Goal: Task Accomplishment & Management: Use online tool/utility

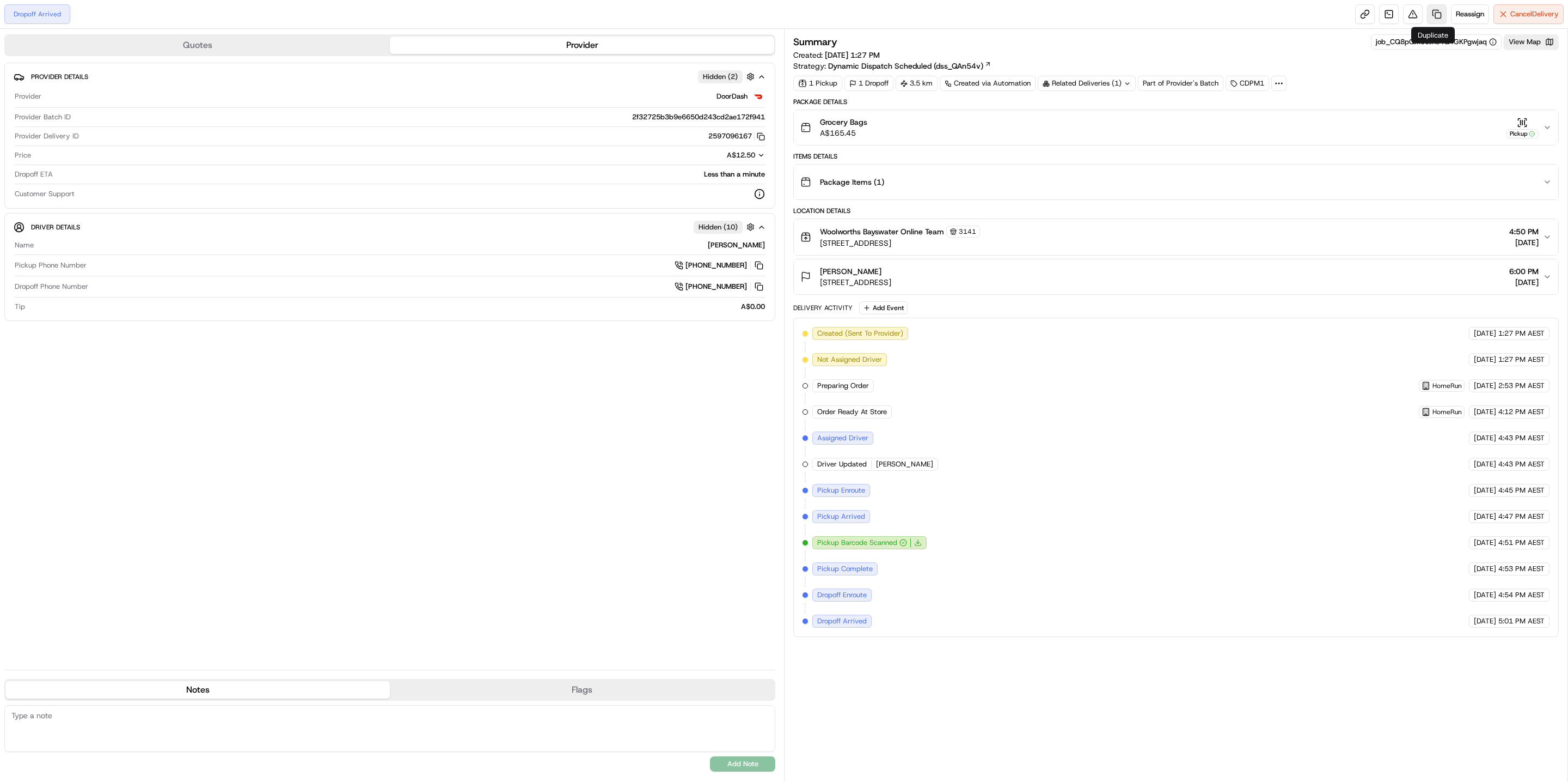
click at [1431, 18] on link at bounding box center [1437, 14] width 19 height 19
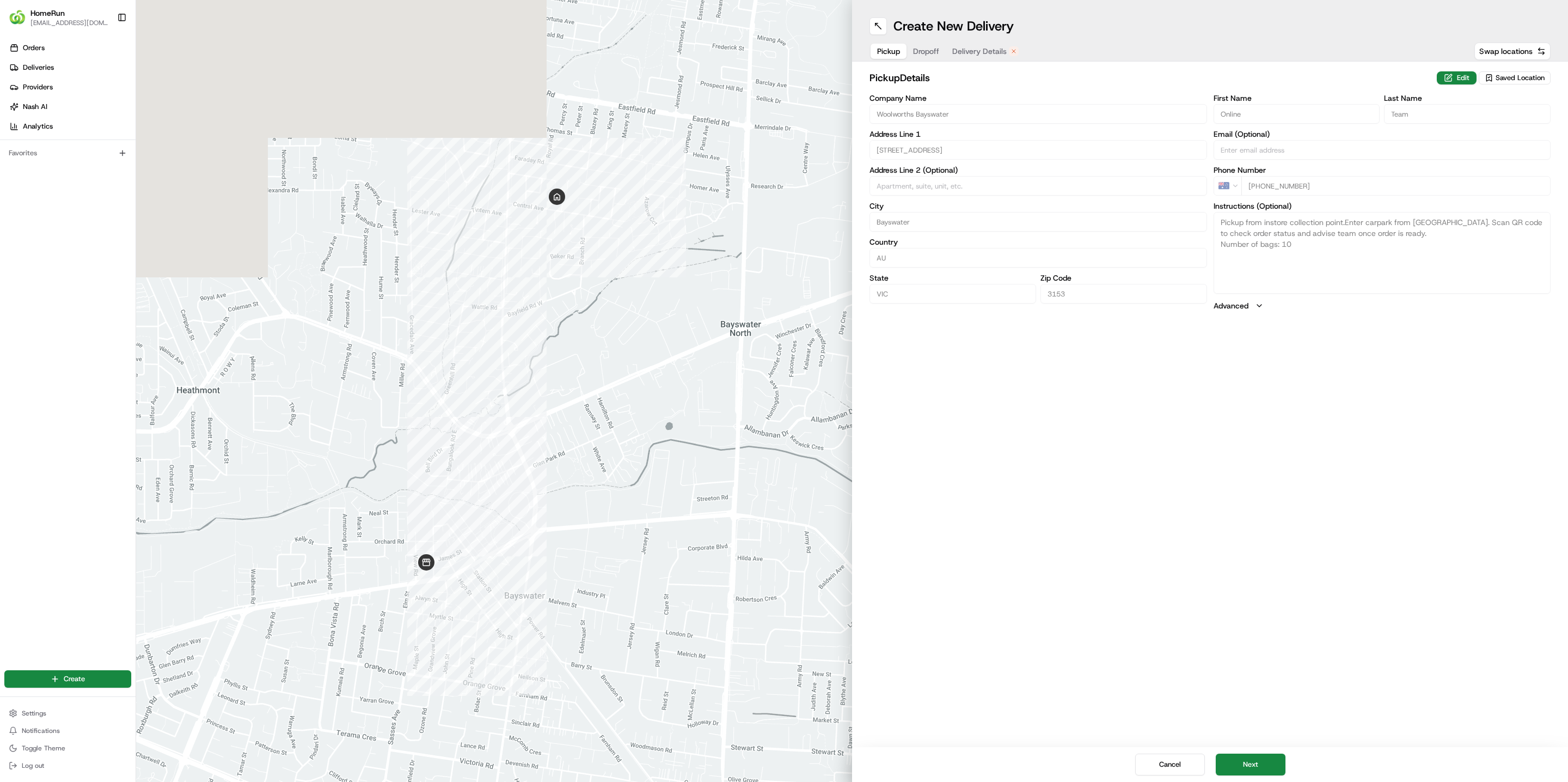
click at [974, 40] on div "Create New Delivery Pickup Dropoff Delivery Details Swap locations" at bounding box center [1210, 30] width 716 height 62
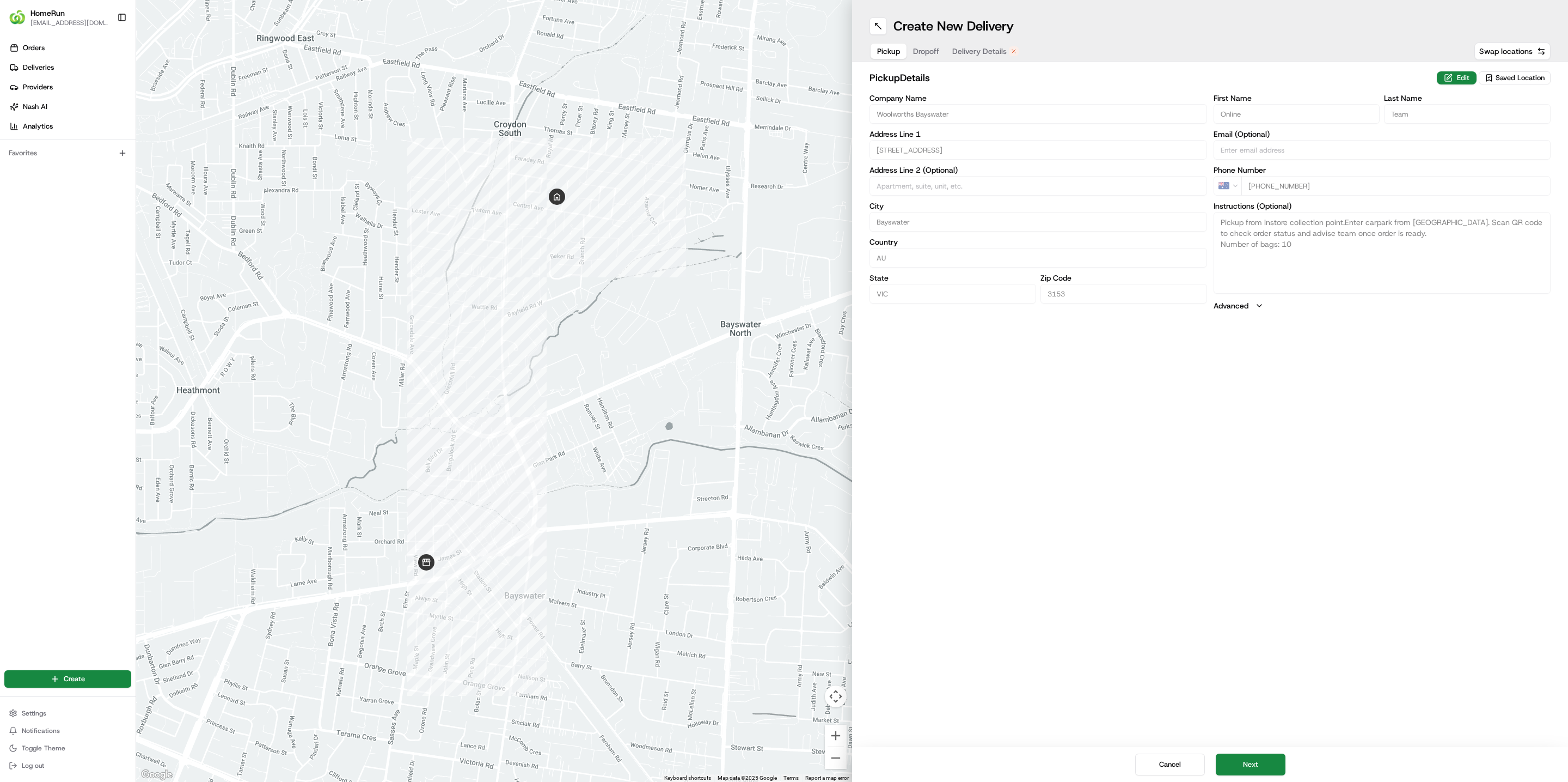
click at [970, 63] on div "pickup Details Edit Saved Location Company Name [GEOGRAPHIC_DATA] Bayswater Add…" at bounding box center [1210, 191] width 716 height 258
click at [982, 46] on span "Delivery Details" at bounding box center [979, 51] width 54 height 11
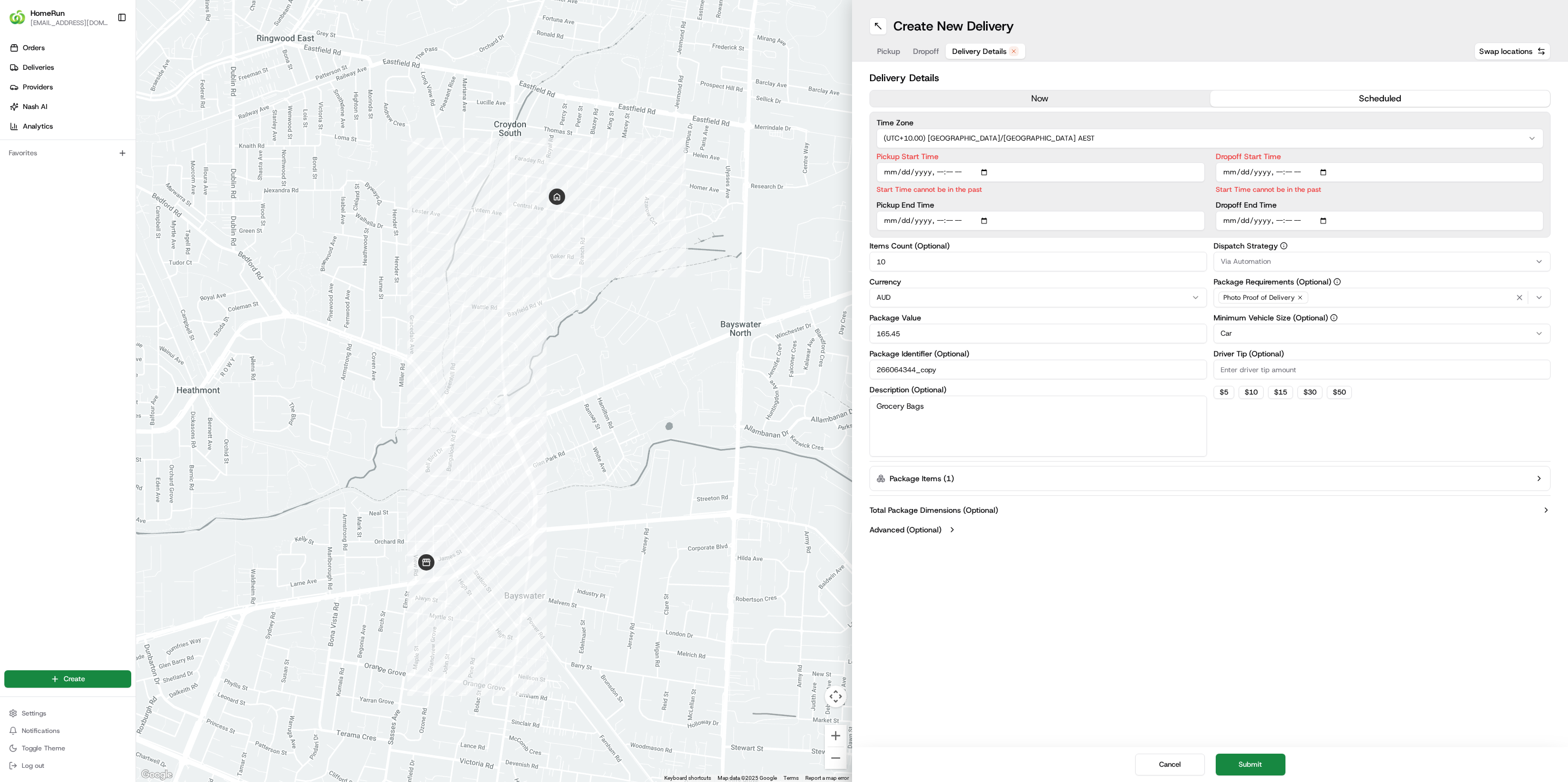
click at [1045, 105] on button "now" at bounding box center [1040, 98] width 340 height 16
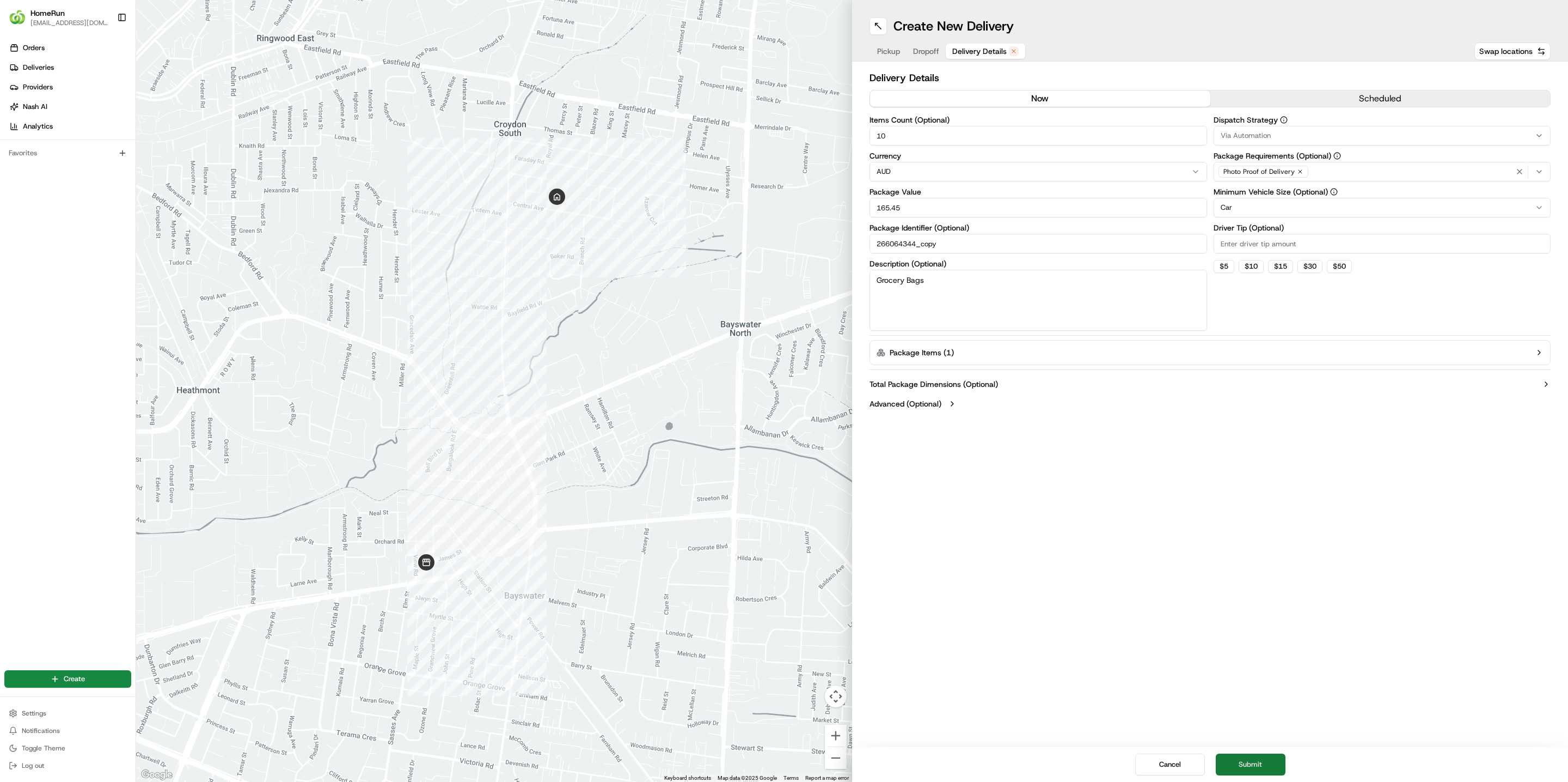
click at [1253, 758] on button "Submit" at bounding box center [1250, 764] width 69 height 22
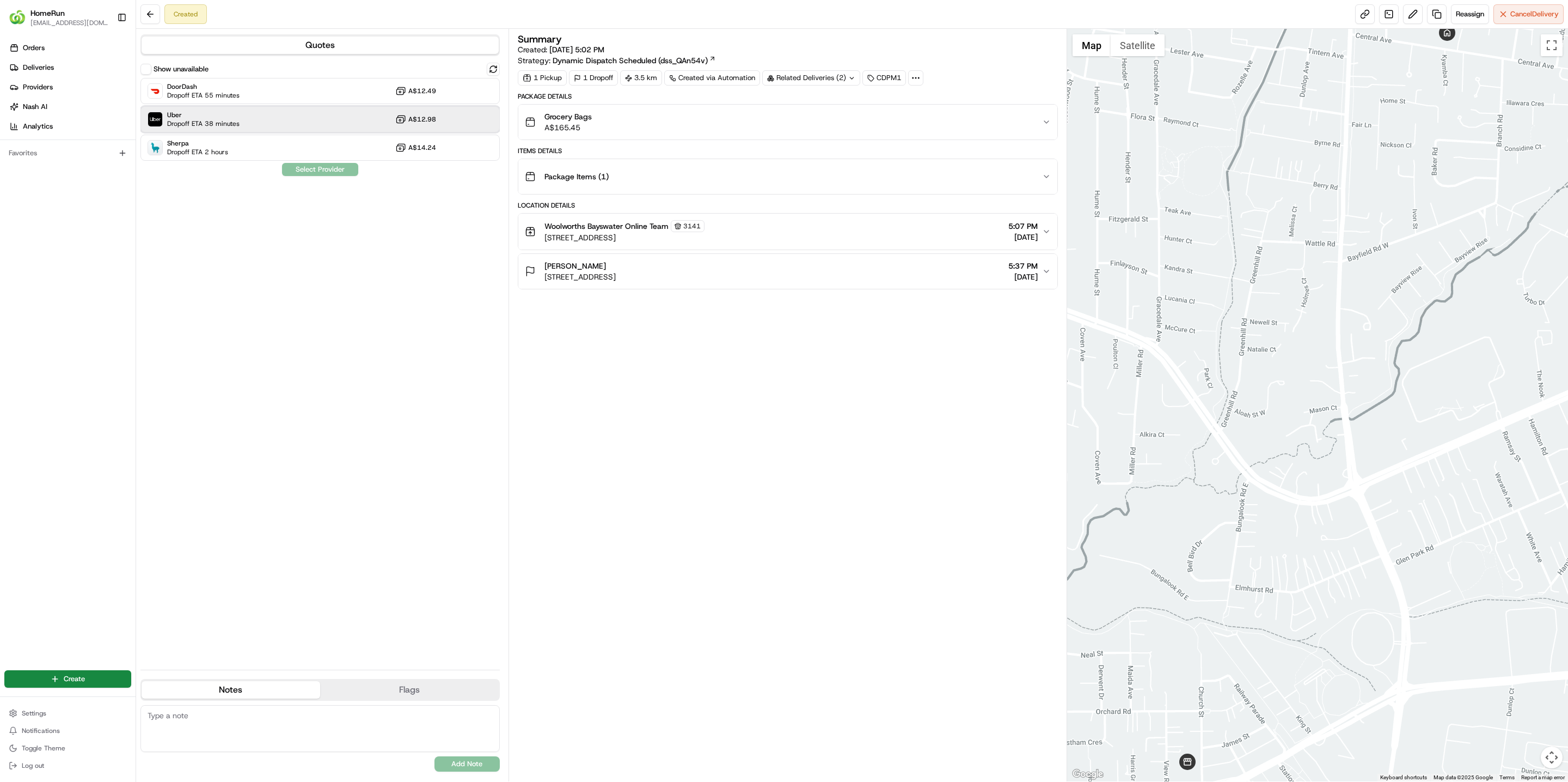
click at [278, 121] on div "Uber Dropoff ETA 38 minutes A$12.98" at bounding box center [320, 119] width 359 height 26
click at [309, 171] on button "Assign Provider" at bounding box center [320, 169] width 77 height 13
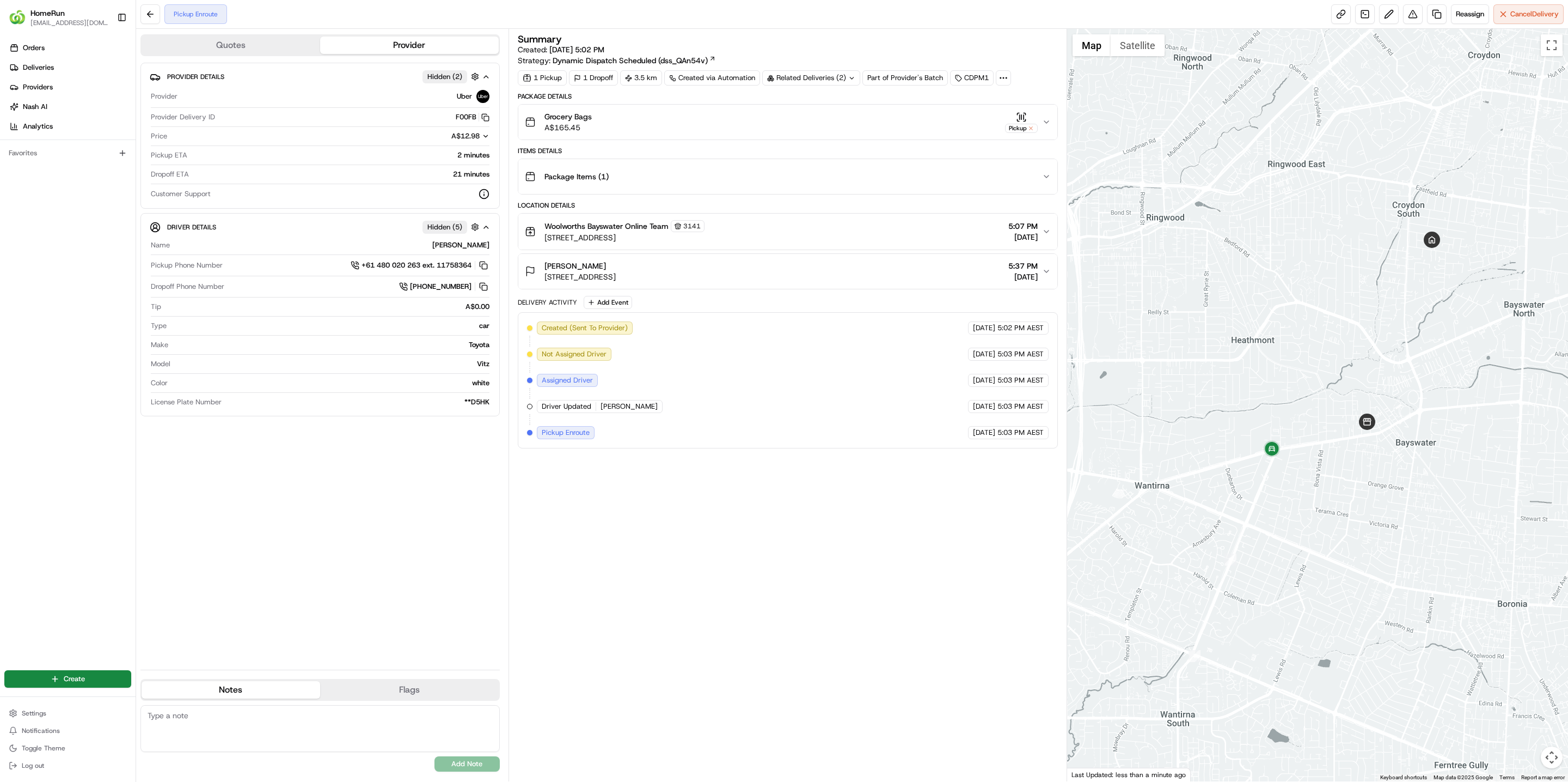
click at [808, 84] on div "Related Deliveries (2)" at bounding box center [811, 77] width 98 height 15
